Goal: Transaction & Acquisition: Purchase product/service

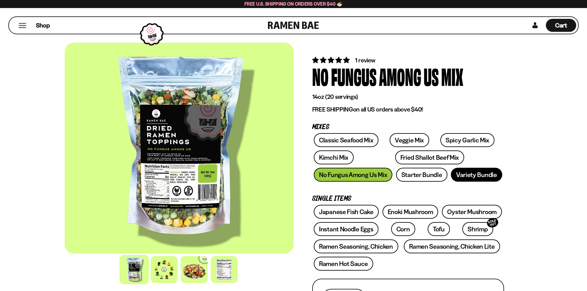
click at [467, 172] on link "Variety Bundle" at bounding box center [476, 175] width 51 height 14
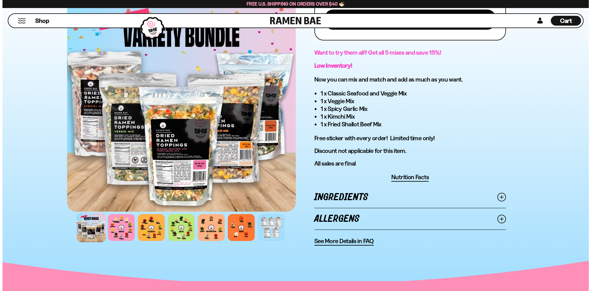
scroll to position [186, 0]
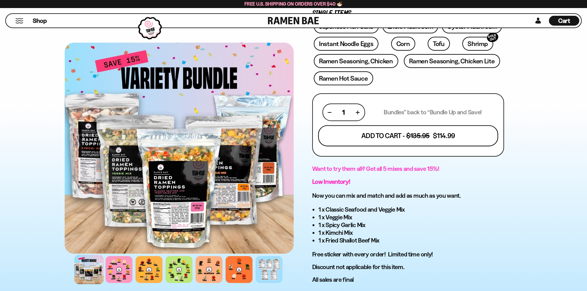
click at [414, 139] on button "Add To Cart - $135.95 $114.99" at bounding box center [408, 136] width 180 height 21
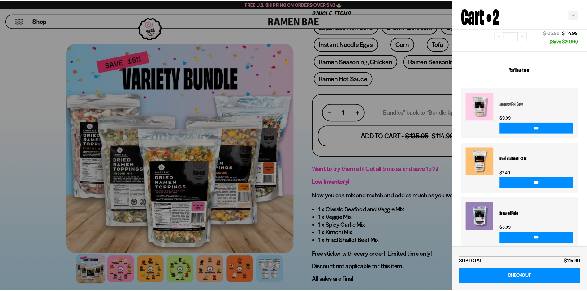
scroll to position [0, 0]
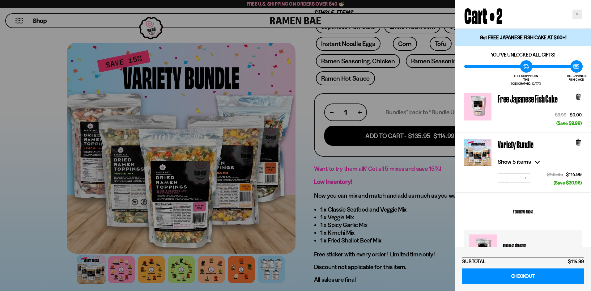
click at [577, 13] on icon "Close cart" at bounding box center [577, 14] width 3 height 3
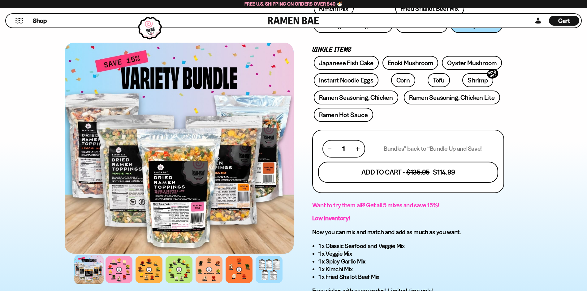
scroll to position [93, 0]
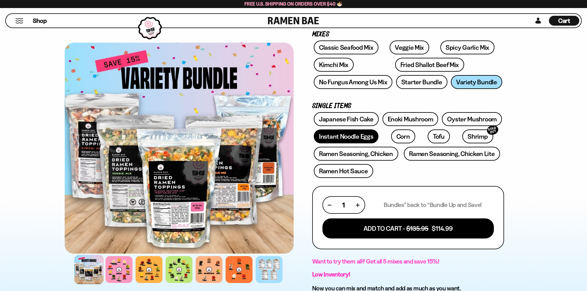
click at [355, 136] on link "Instant Noodle Eggs" at bounding box center [346, 137] width 65 height 14
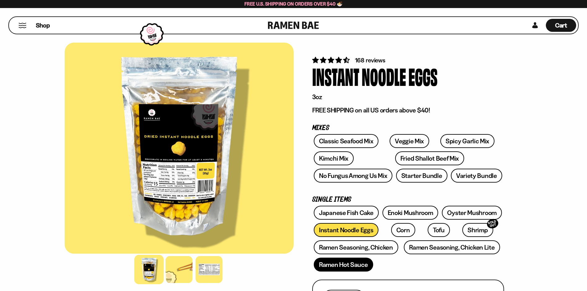
click at [335, 266] on link "Ramen Hot Sauce" at bounding box center [343, 265] width 59 height 14
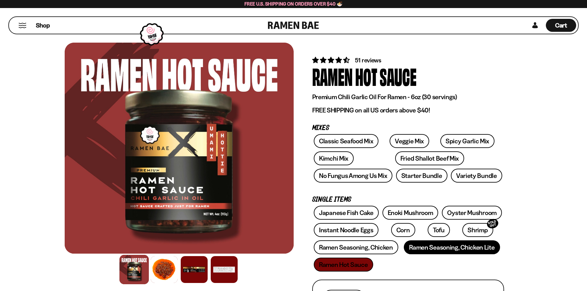
click at [434, 247] on link "Ramen Seasoning, Chicken Lite" at bounding box center [452, 248] width 96 height 14
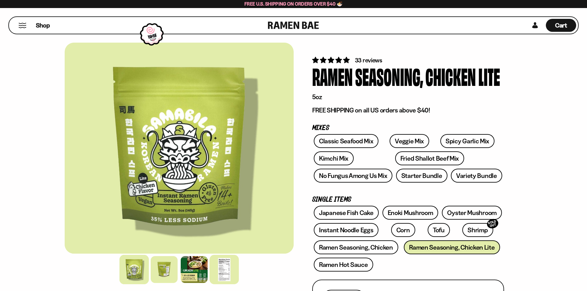
click at [227, 268] on div at bounding box center [223, 269] width 29 height 29
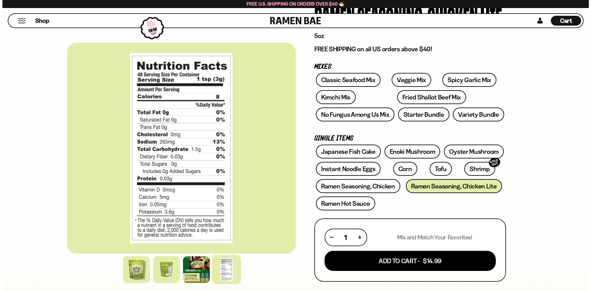
scroll to position [62, 0]
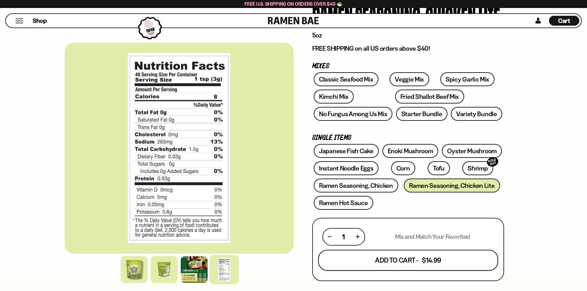
click at [382, 264] on button "Add To Cart - $14.99" at bounding box center [408, 260] width 180 height 21
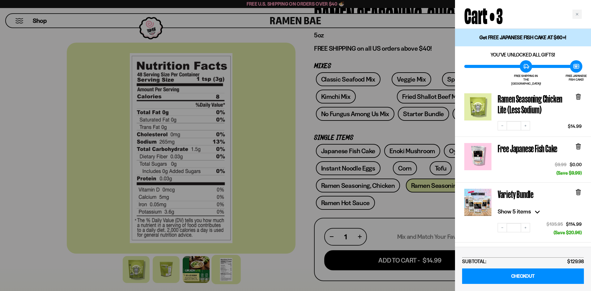
click at [578, 145] on icon at bounding box center [579, 147] width 4 height 5
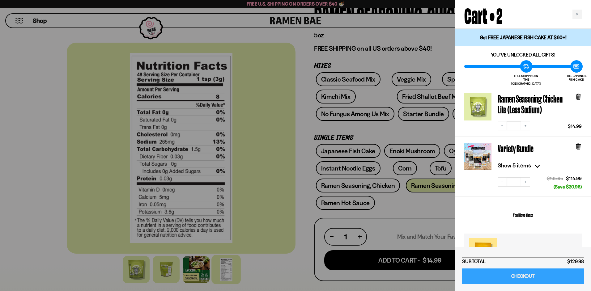
click at [519, 284] on link "CHECKOUT" at bounding box center [523, 277] width 122 height 16
